Goal: Information Seeking & Learning: Find specific fact

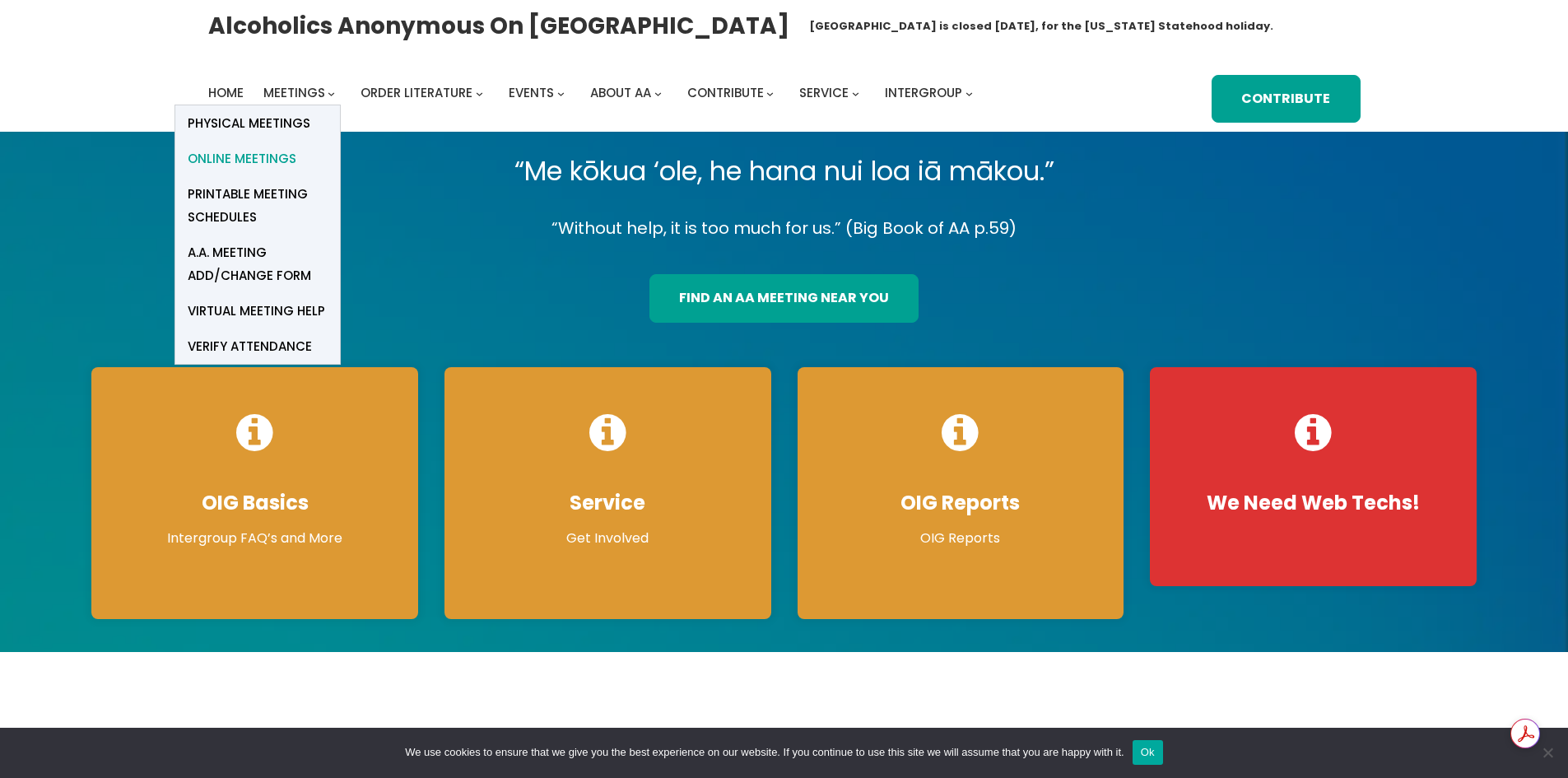
click at [257, 151] on span "Online Meetings" at bounding box center [241, 158] width 108 height 23
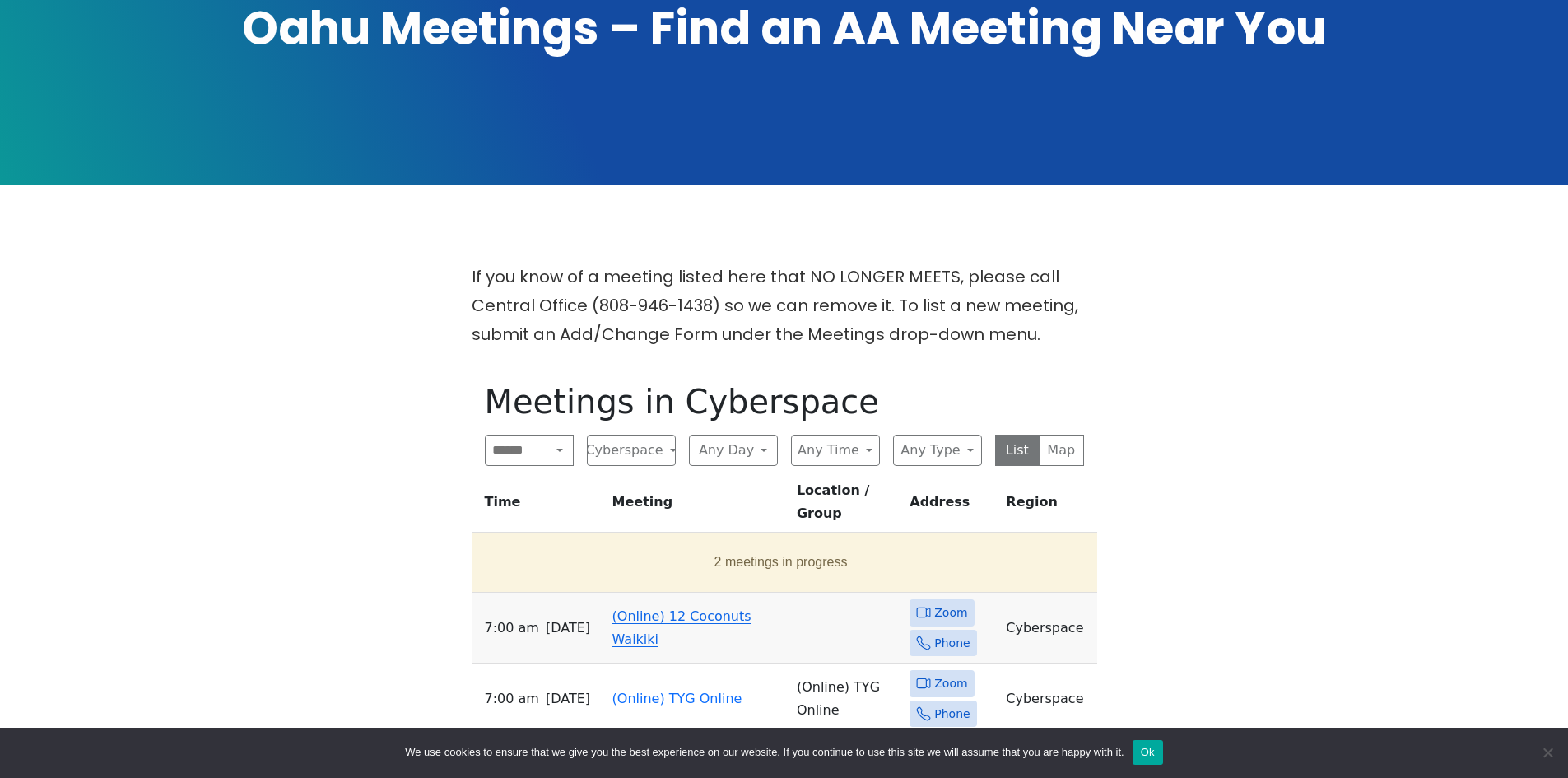
scroll to position [330, 0]
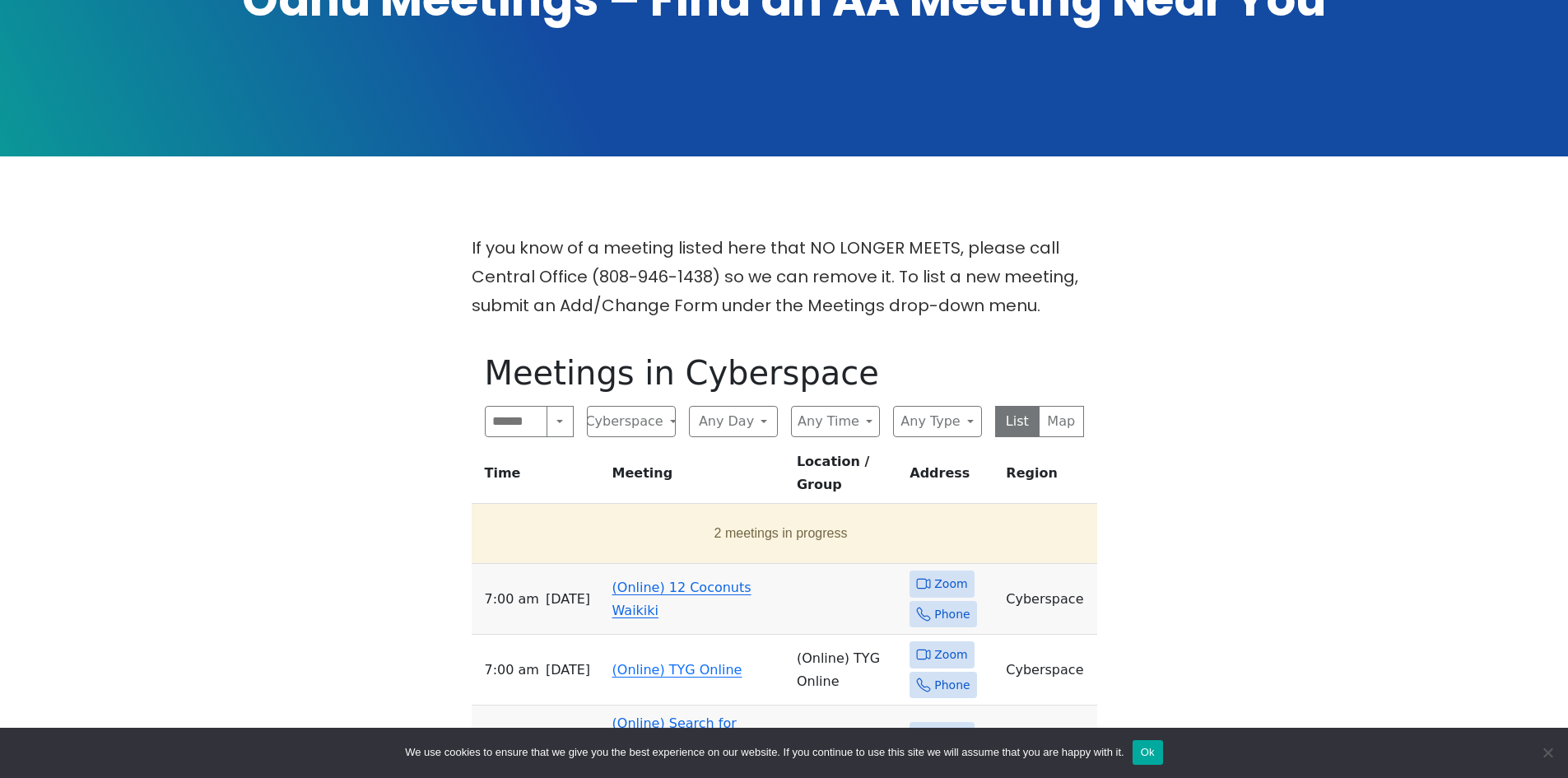
click at [625, 580] on link "(Online) 12 Coconuts Waikiki" at bounding box center [681, 599] width 139 height 39
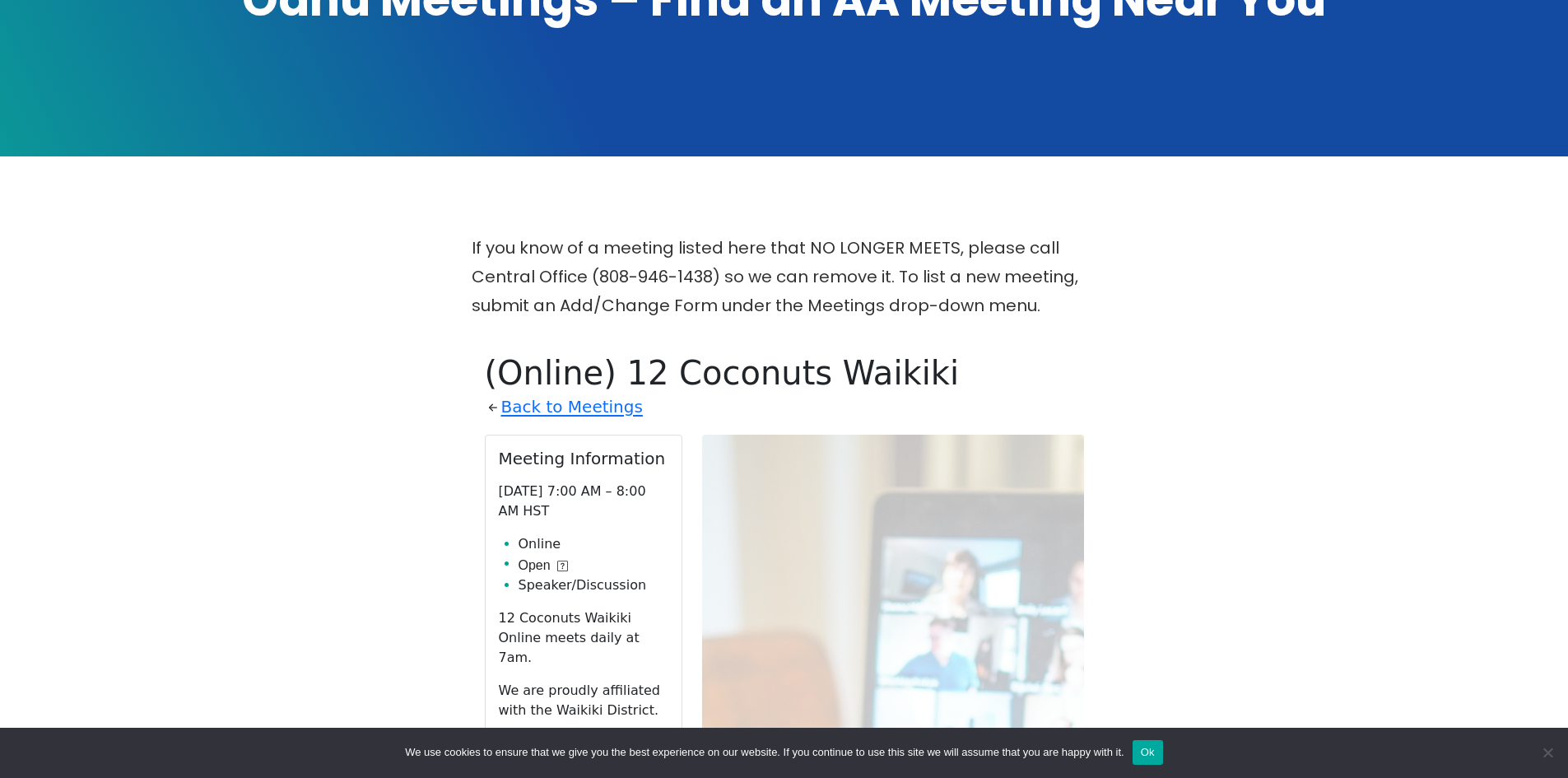
scroll to position [670, 0]
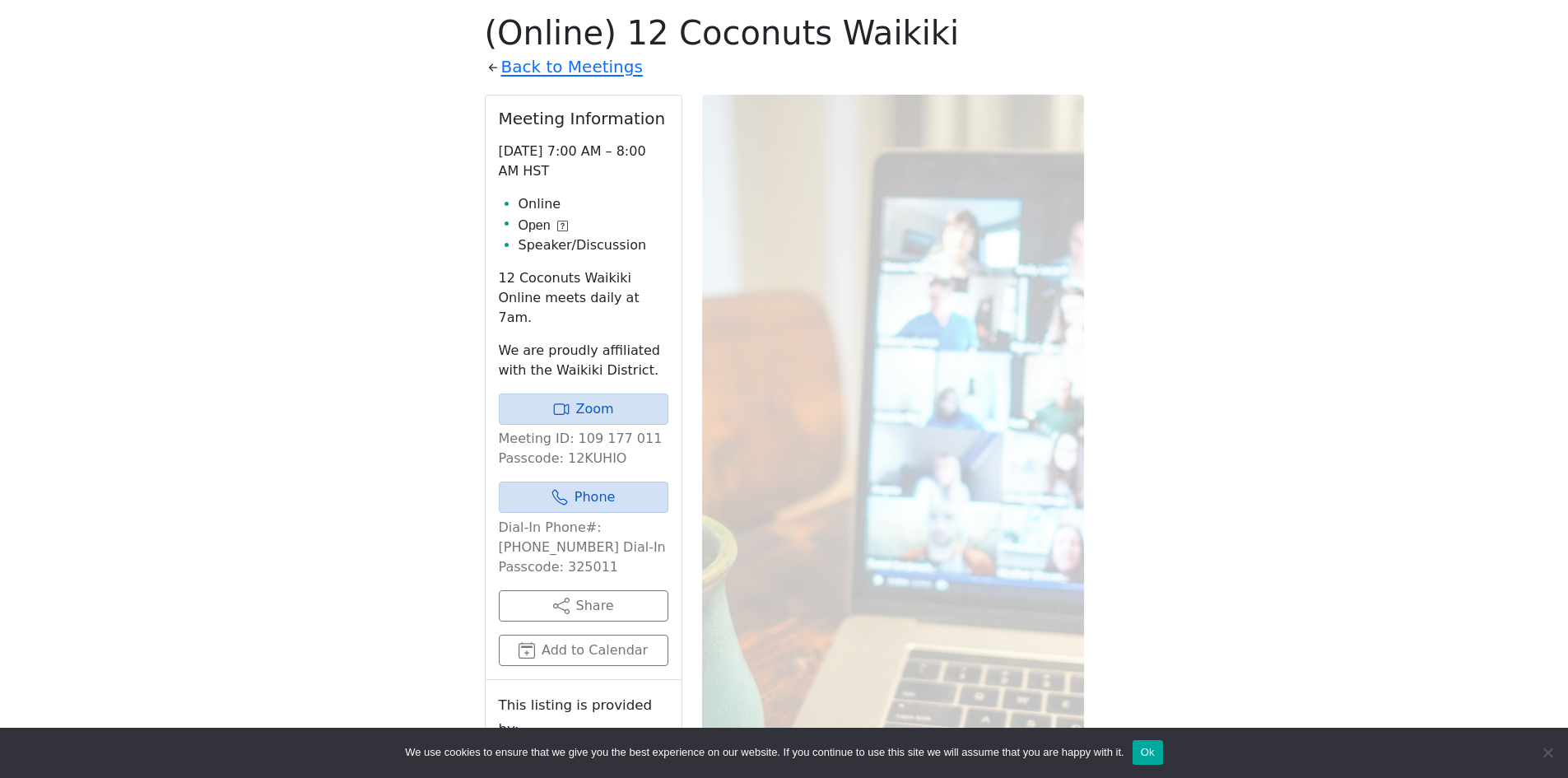
click at [579, 442] on p "Meeting ID: 109 177 011 Passcode: 12KUHIO" at bounding box center [583, 448] width 170 height 40
copy p "12KUHIO"
click at [622, 394] on link "Zoom" at bounding box center [583, 409] width 170 height 31
